Goal: Task Accomplishment & Management: Use online tool/utility

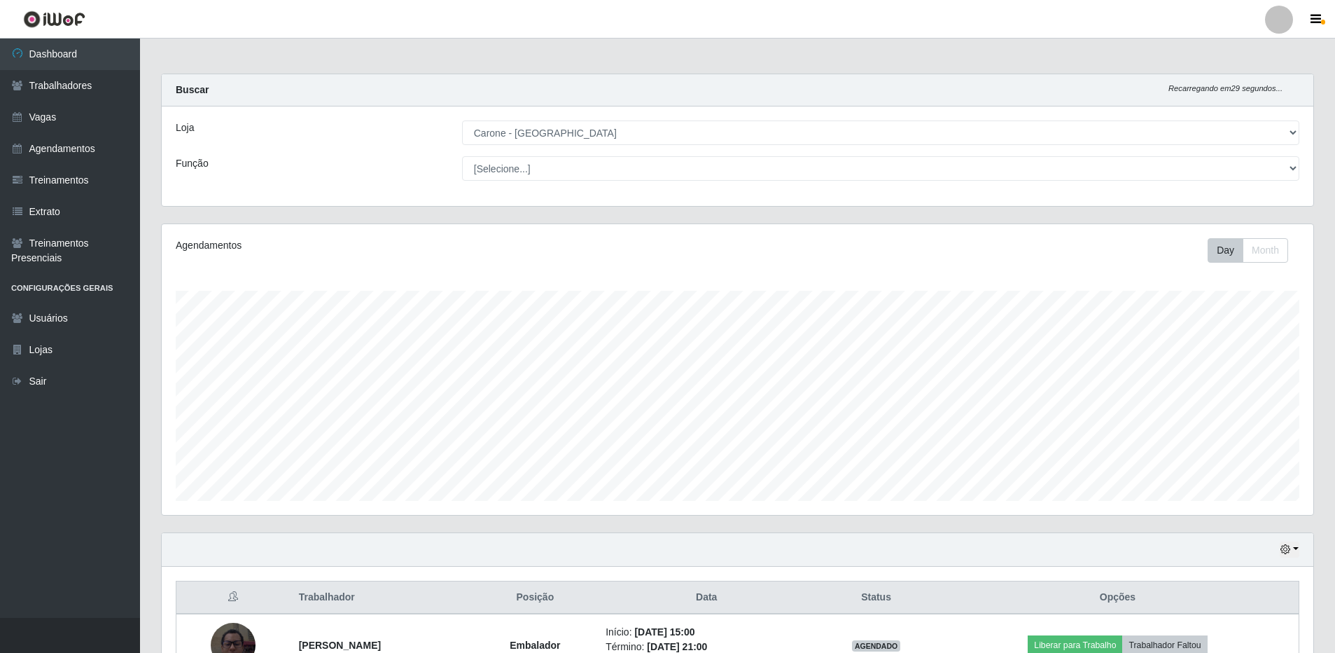
select select "524"
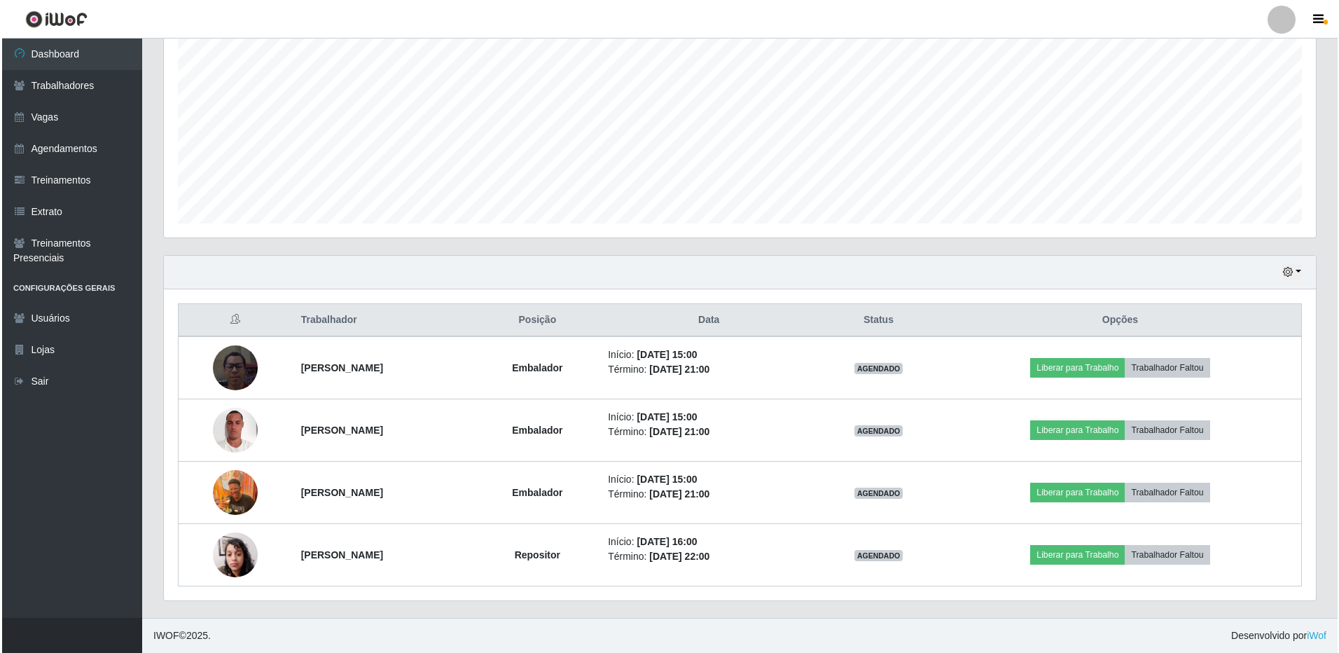
scroll to position [291, 1152]
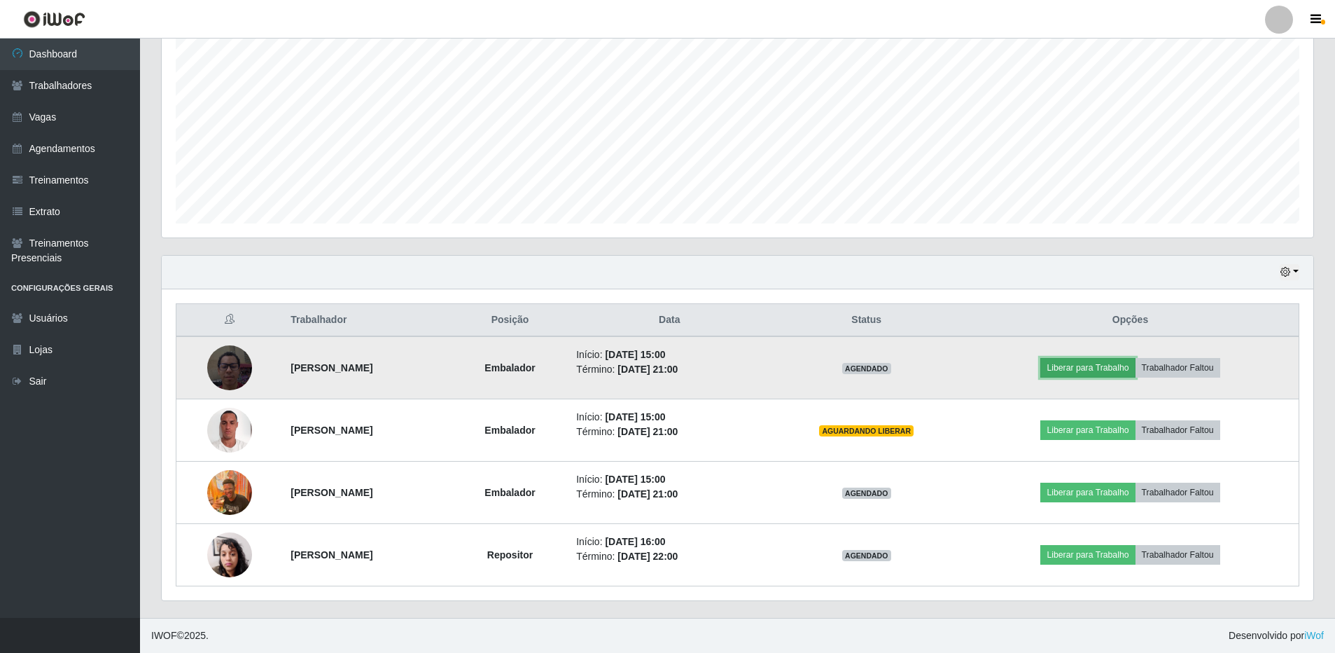
click at [1120, 363] on button "Liberar para Trabalho" at bounding box center [1087, 368] width 95 height 20
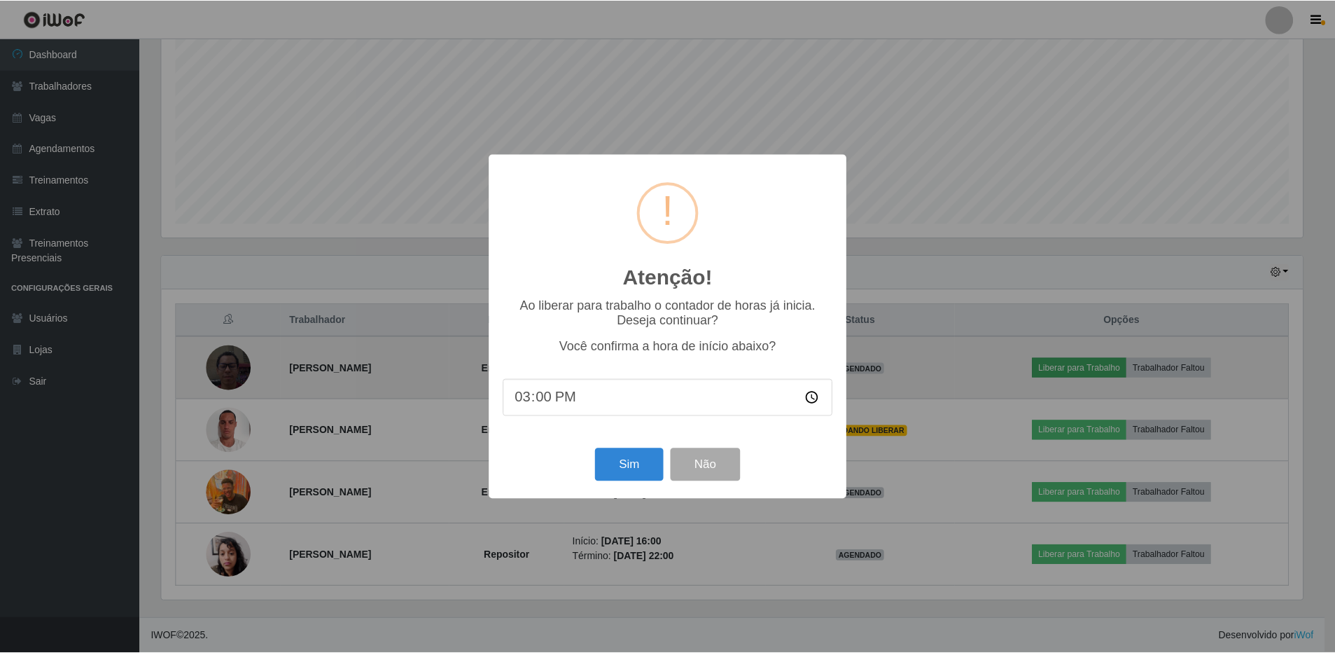
scroll to position [291, 1145]
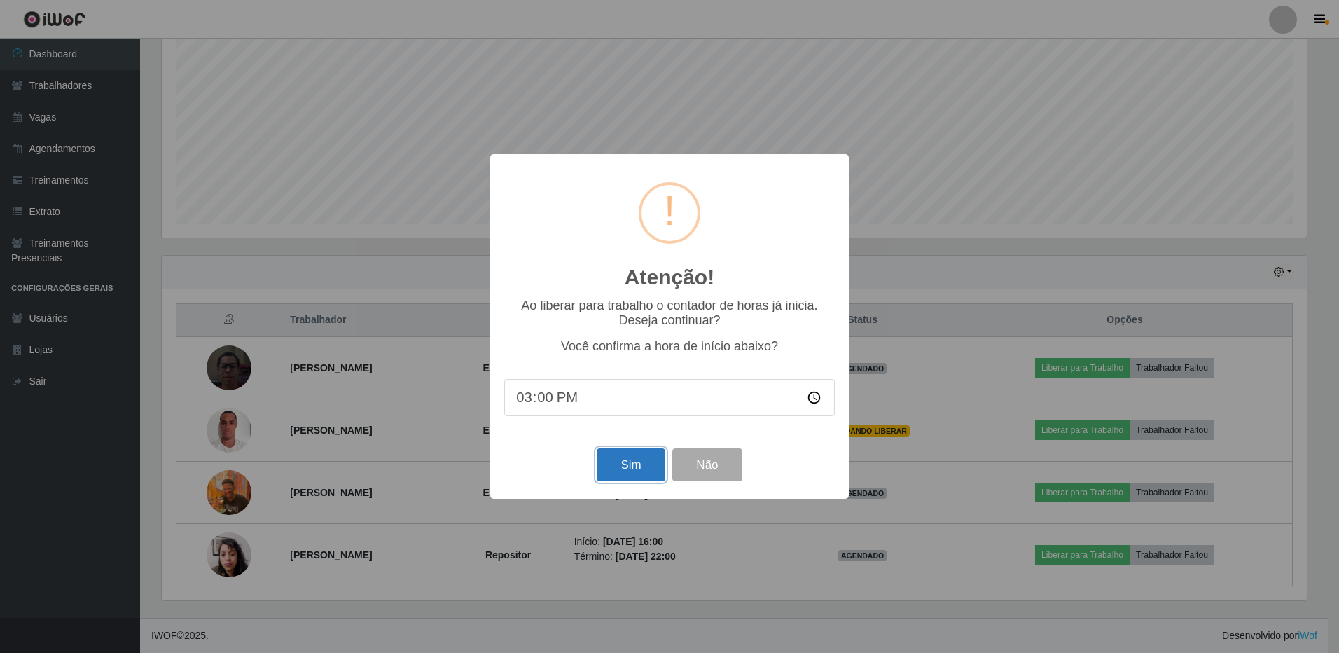
click at [608, 467] on button "Sim" at bounding box center [631, 464] width 68 height 33
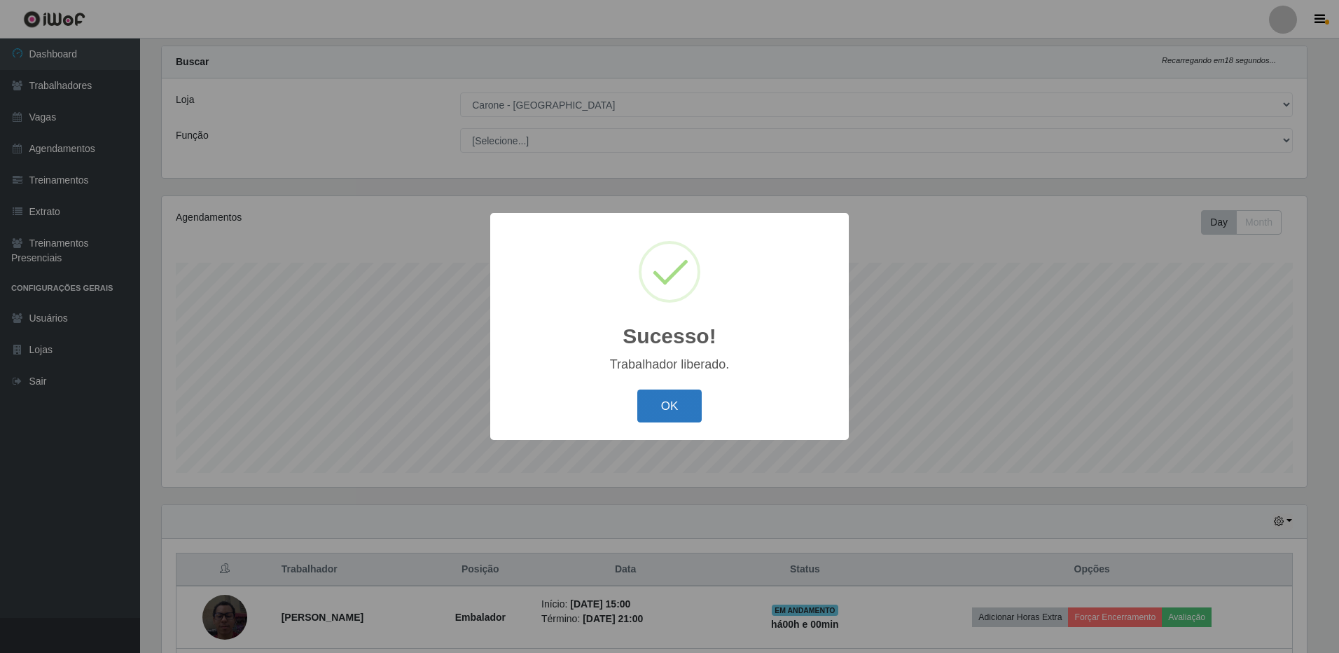
click at [684, 401] on button "OK" at bounding box center [669, 405] width 65 height 33
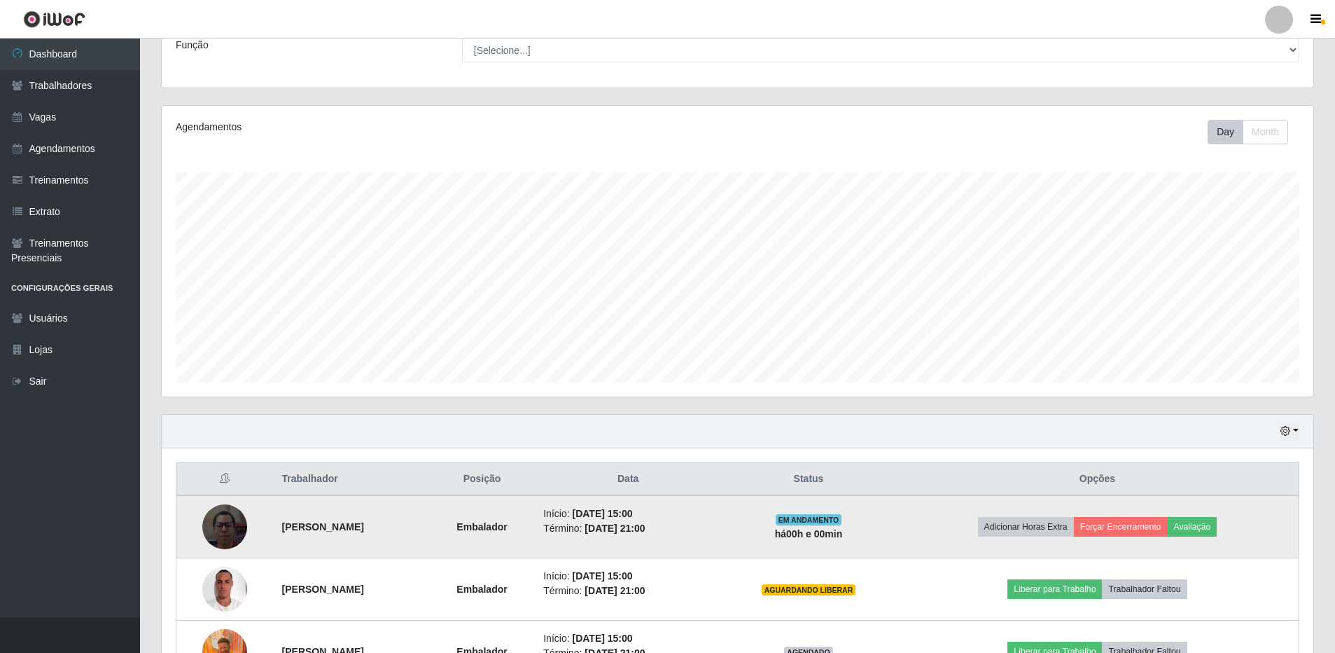
scroll to position [238, 0]
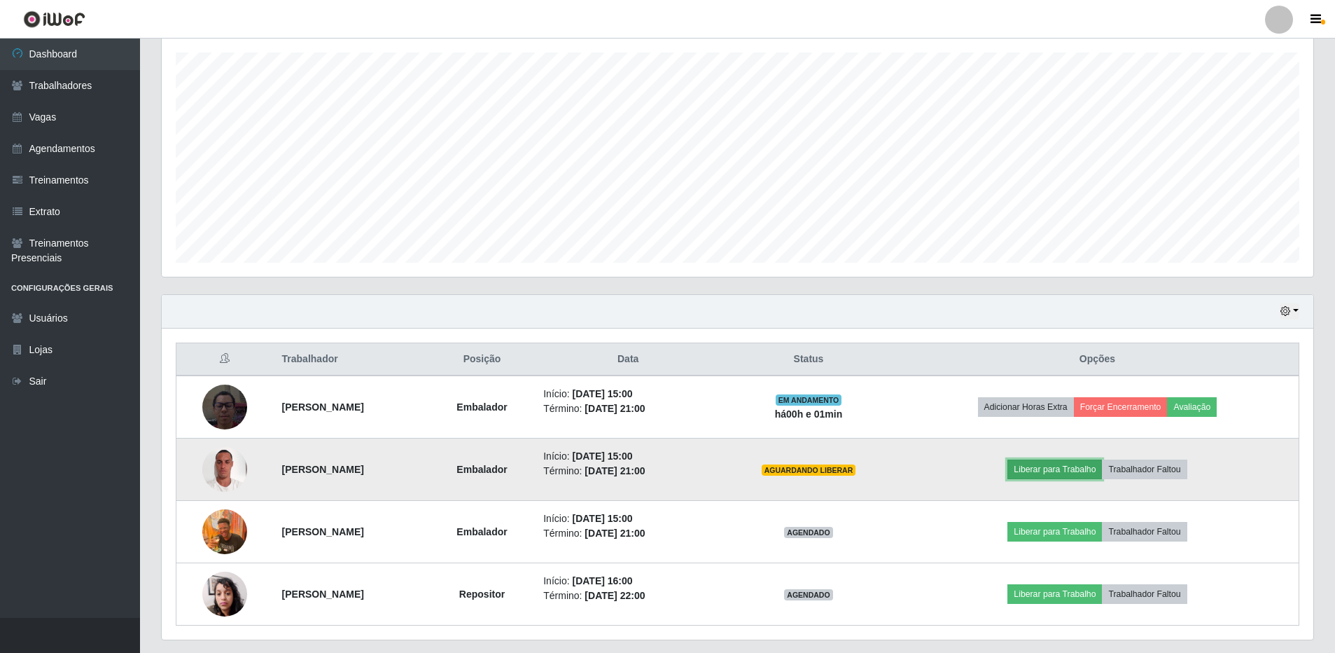
click at [1075, 474] on button "Liberar para Trabalho" at bounding box center [1055, 469] width 95 height 20
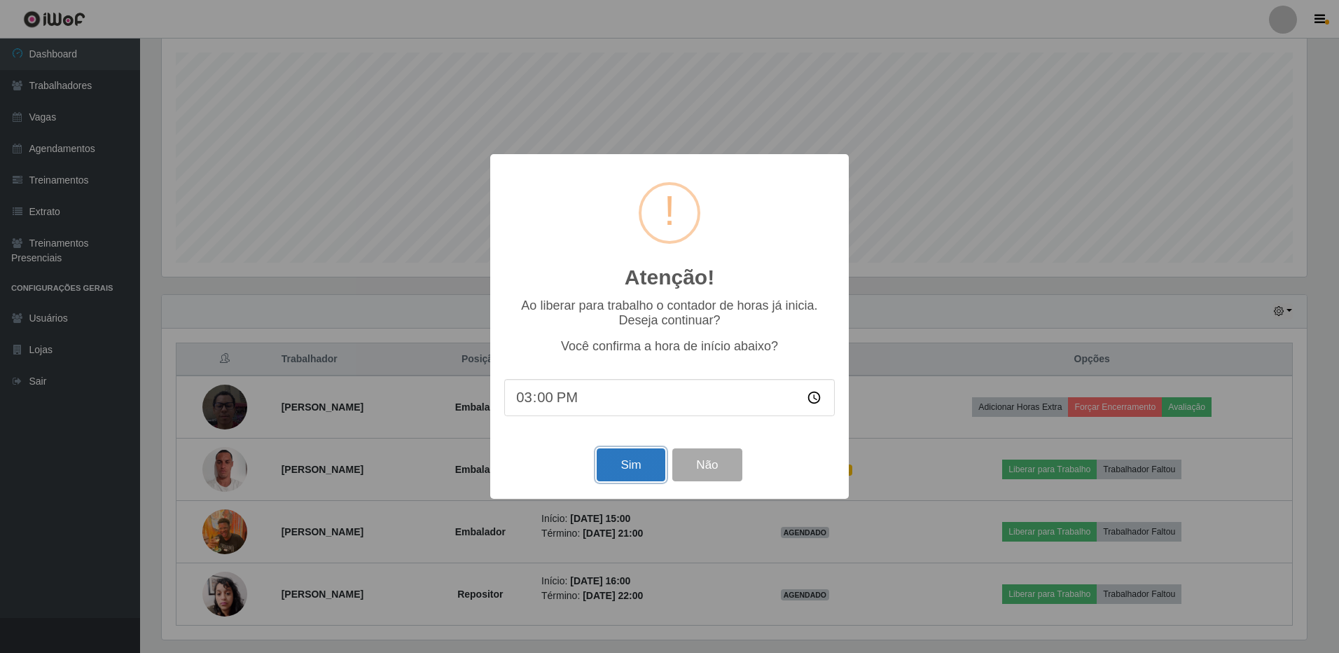
click at [613, 473] on button "Sim" at bounding box center [631, 464] width 68 height 33
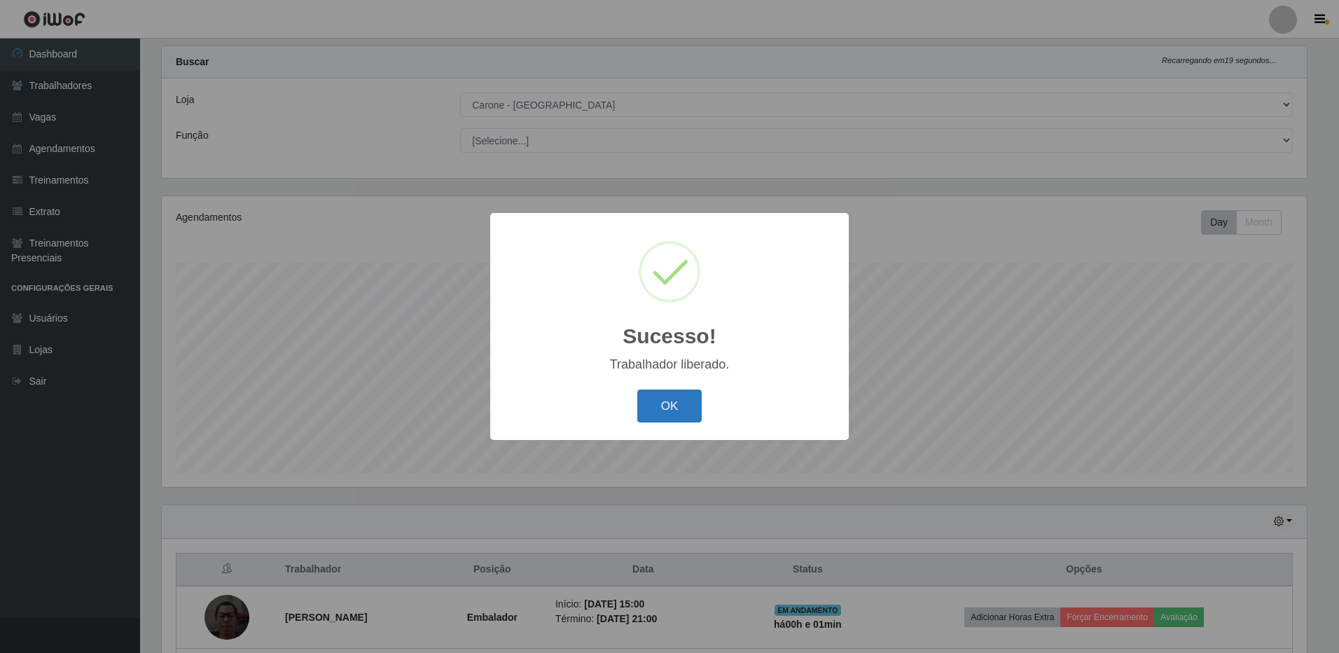
click at [676, 407] on button "OK" at bounding box center [669, 405] width 65 height 33
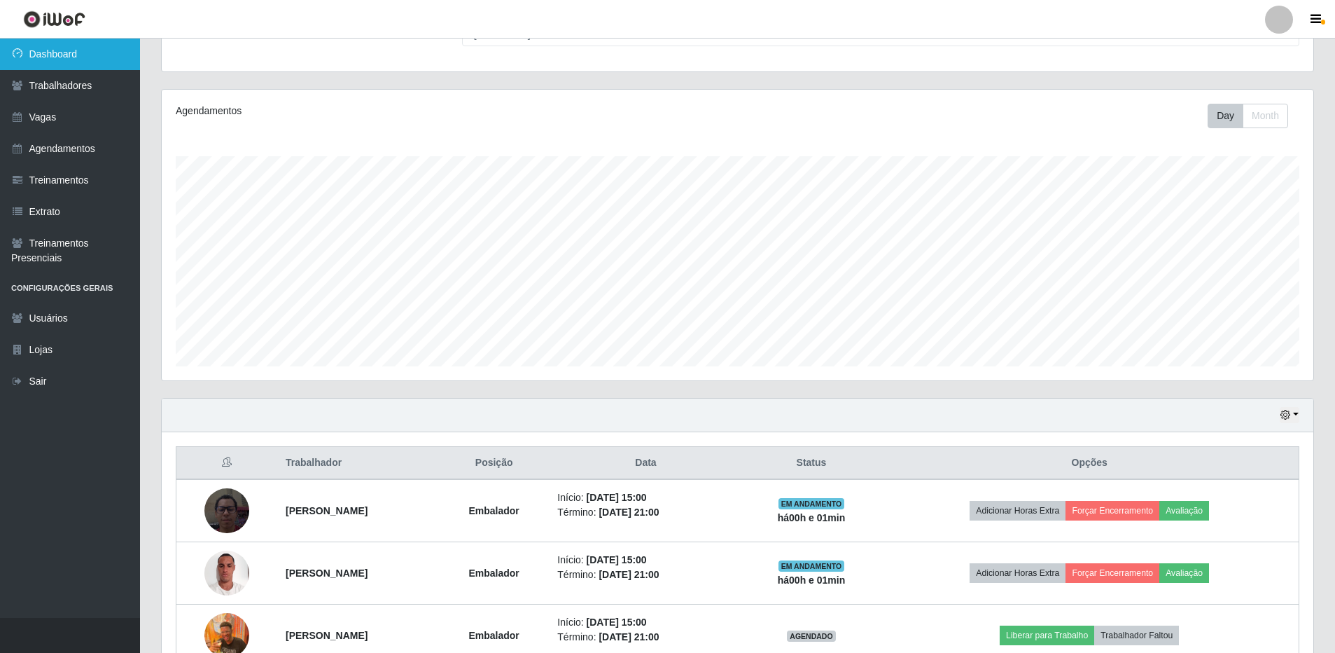
scroll to position [168, 0]
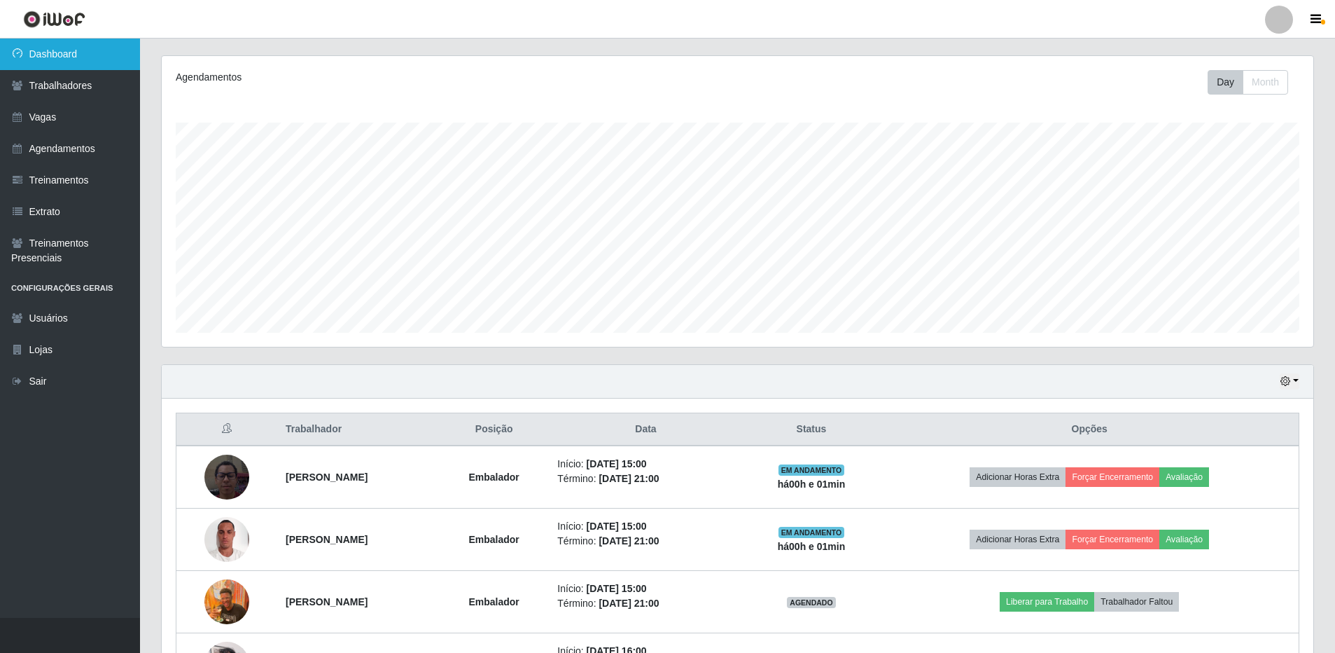
click at [72, 51] on link "Dashboard" at bounding box center [70, 55] width 140 height 32
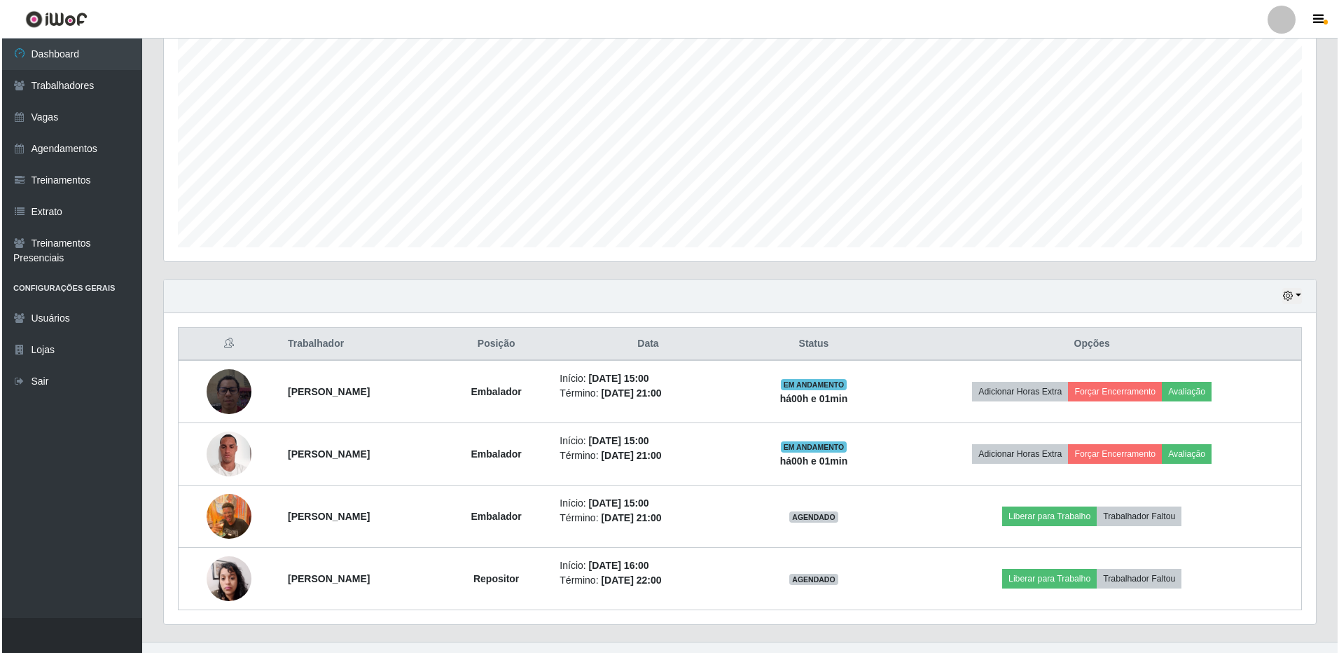
scroll to position [277, 0]
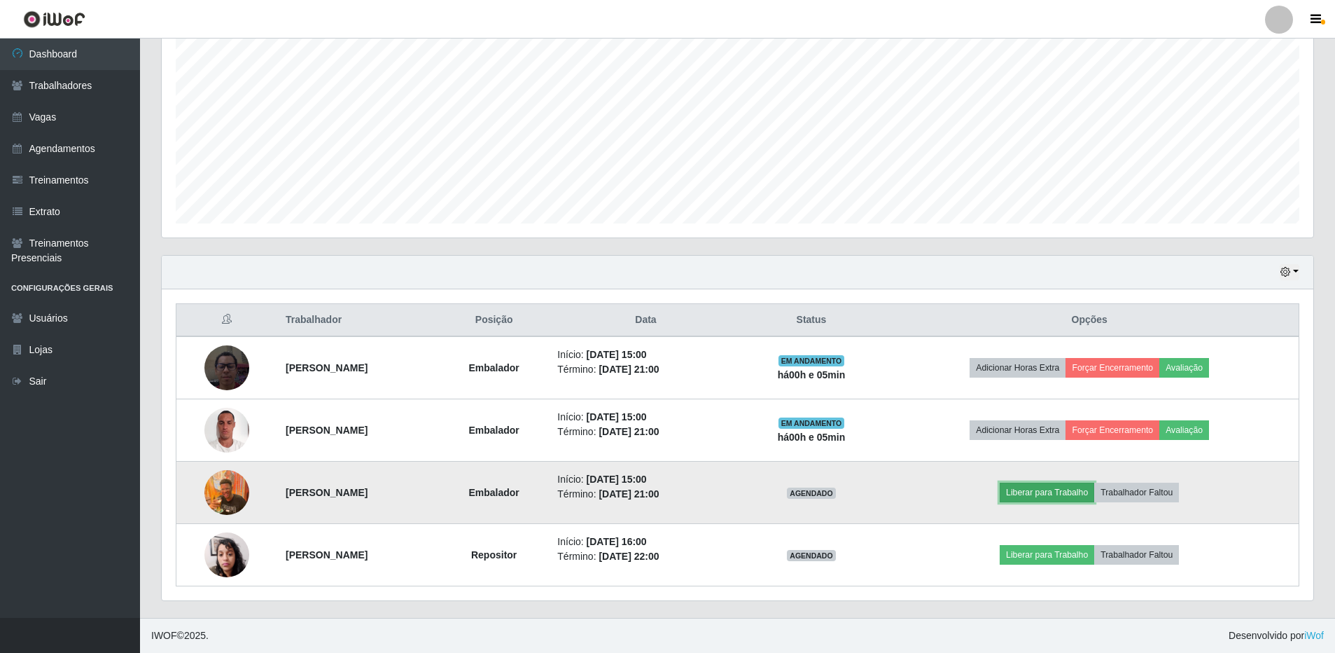
click at [1078, 496] on button "Liberar para Trabalho" at bounding box center [1047, 492] width 95 height 20
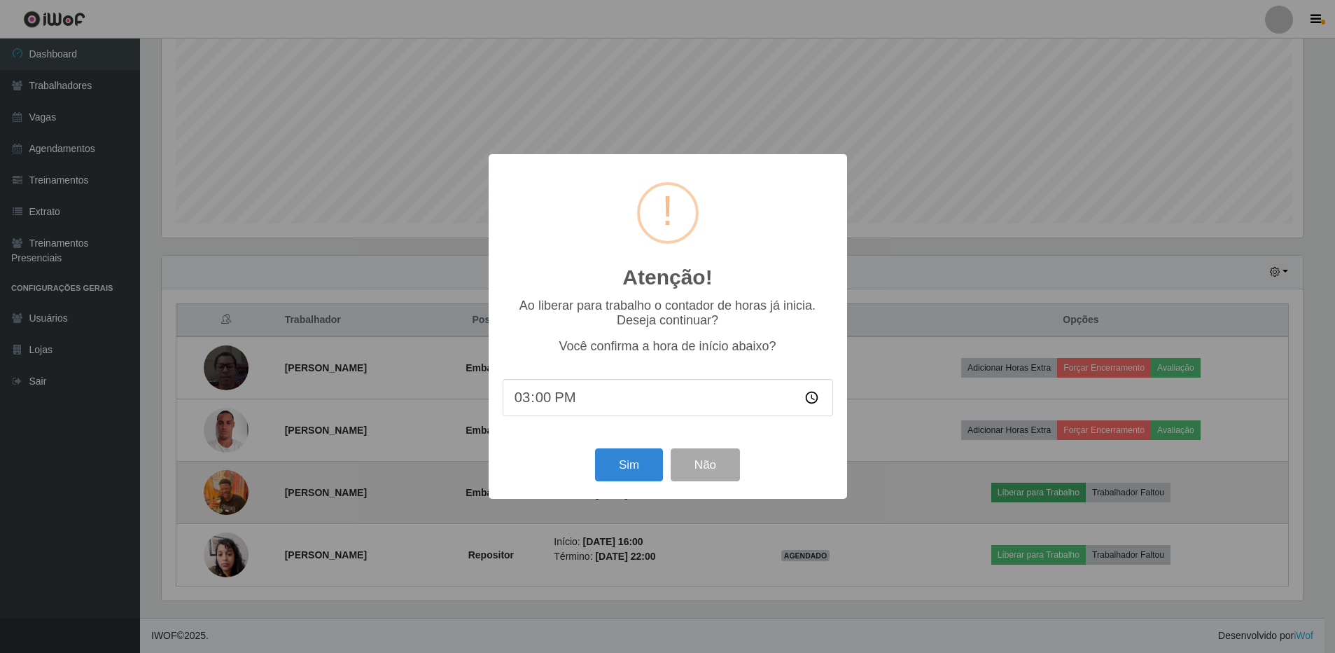
scroll to position [291, 1145]
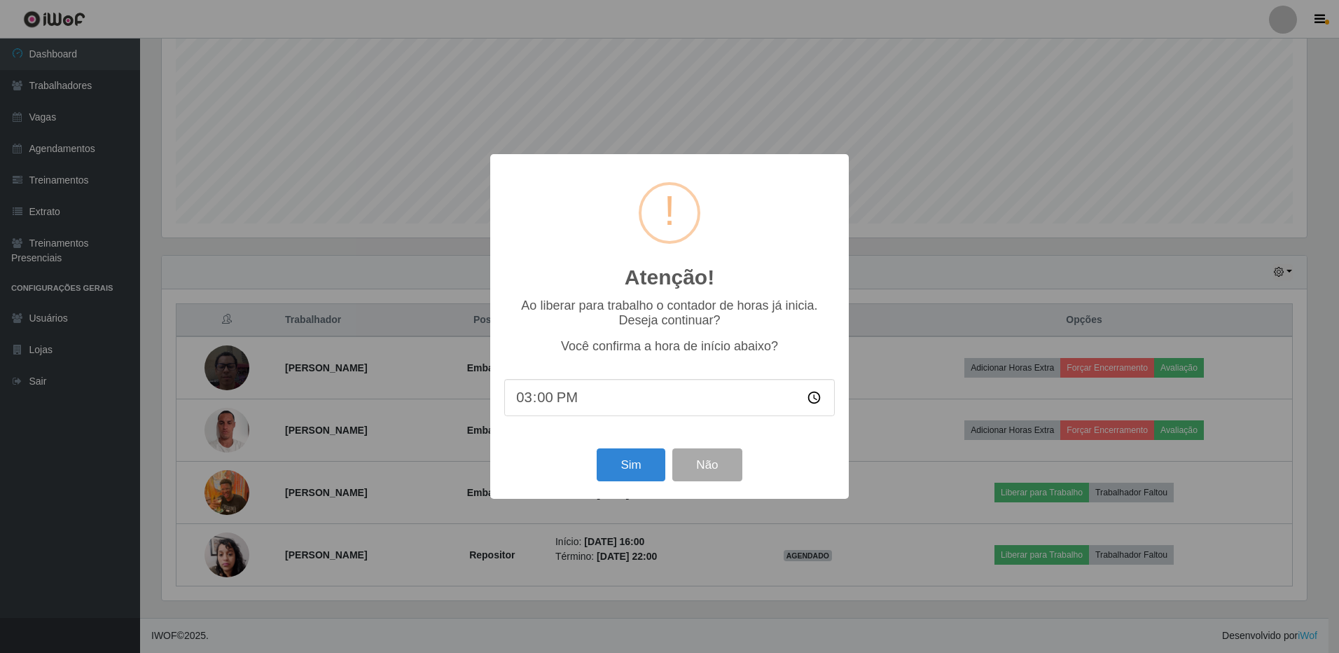
click at [587, 400] on input "15:00" at bounding box center [669, 397] width 330 height 37
click at [585, 400] on input "15:00" at bounding box center [669, 397] width 330 height 37
click at [636, 466] on button "Sim" at bounding box center [631, 464] width 68 height 33
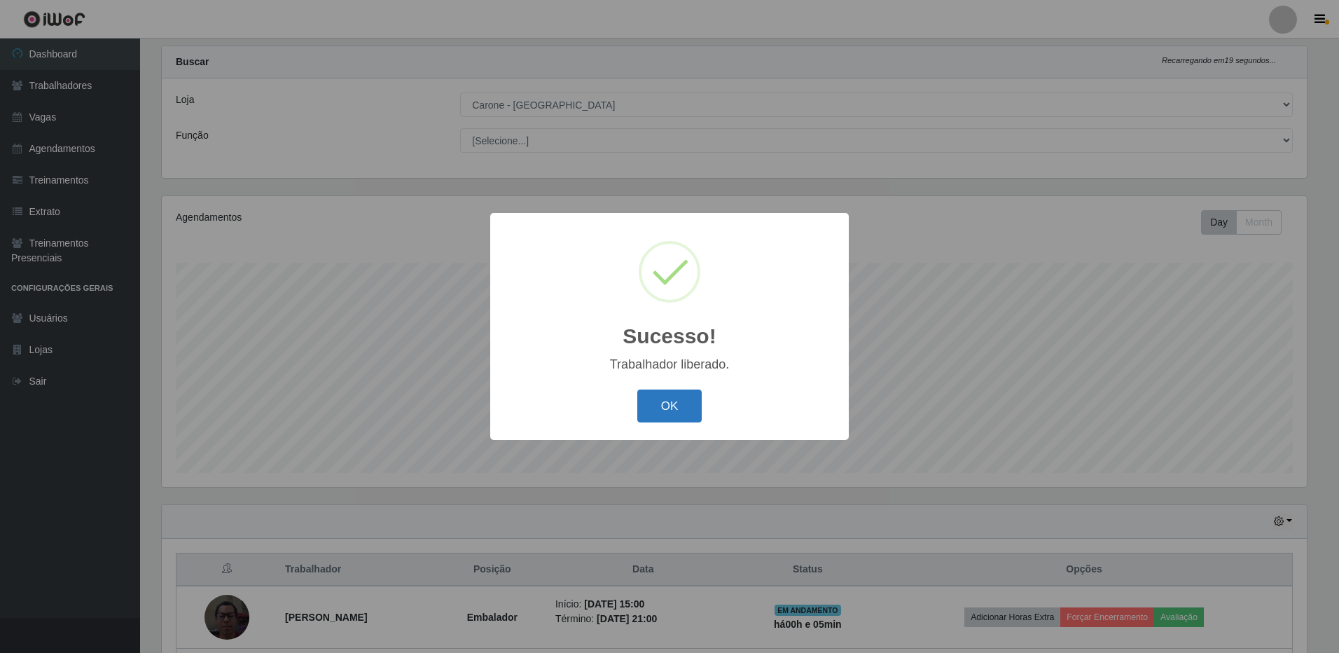
click at [681, 402] on button "OK" at bounding box center [669, 405] width 65 height 33
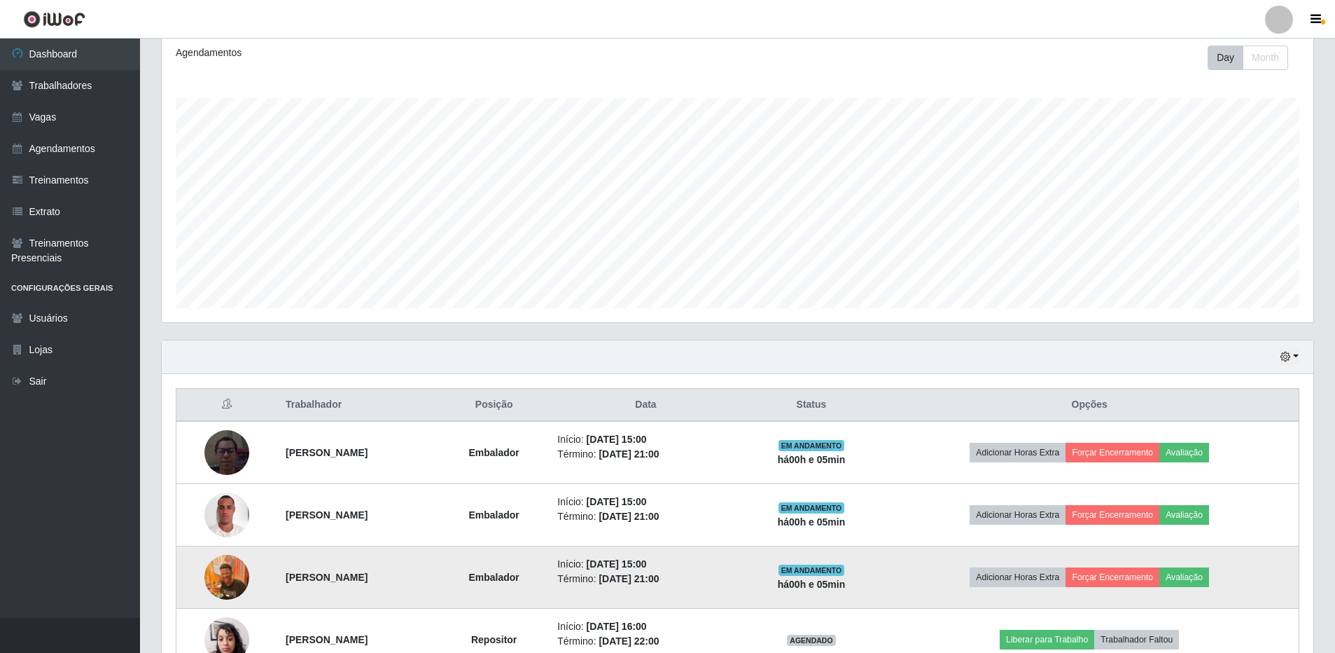
scroll to position [98, 0]
